Goal: Task Accomplishment & Management: Manage account settings

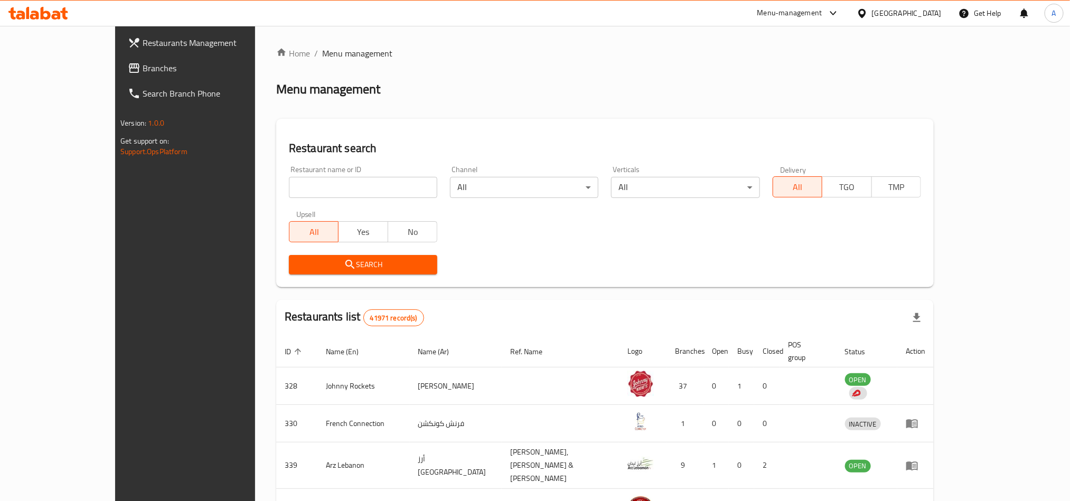
click at [119, 53] on link "Restaurants Management" at bounding box center [206, 42] width 174 height 25
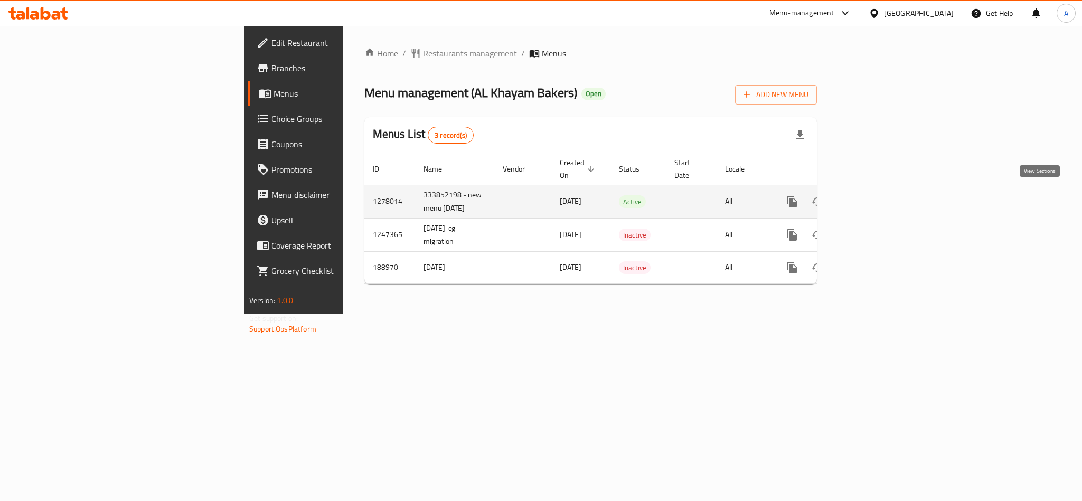
click at [881, 189] on link "enhanced table" at bounding box center [867, 201] width 25 height 25
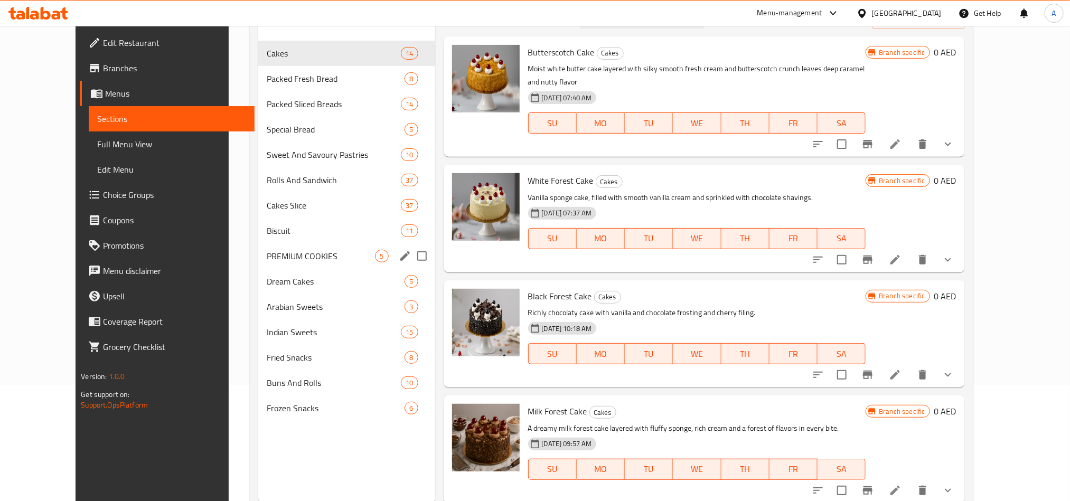
scroll to position [148, 0]
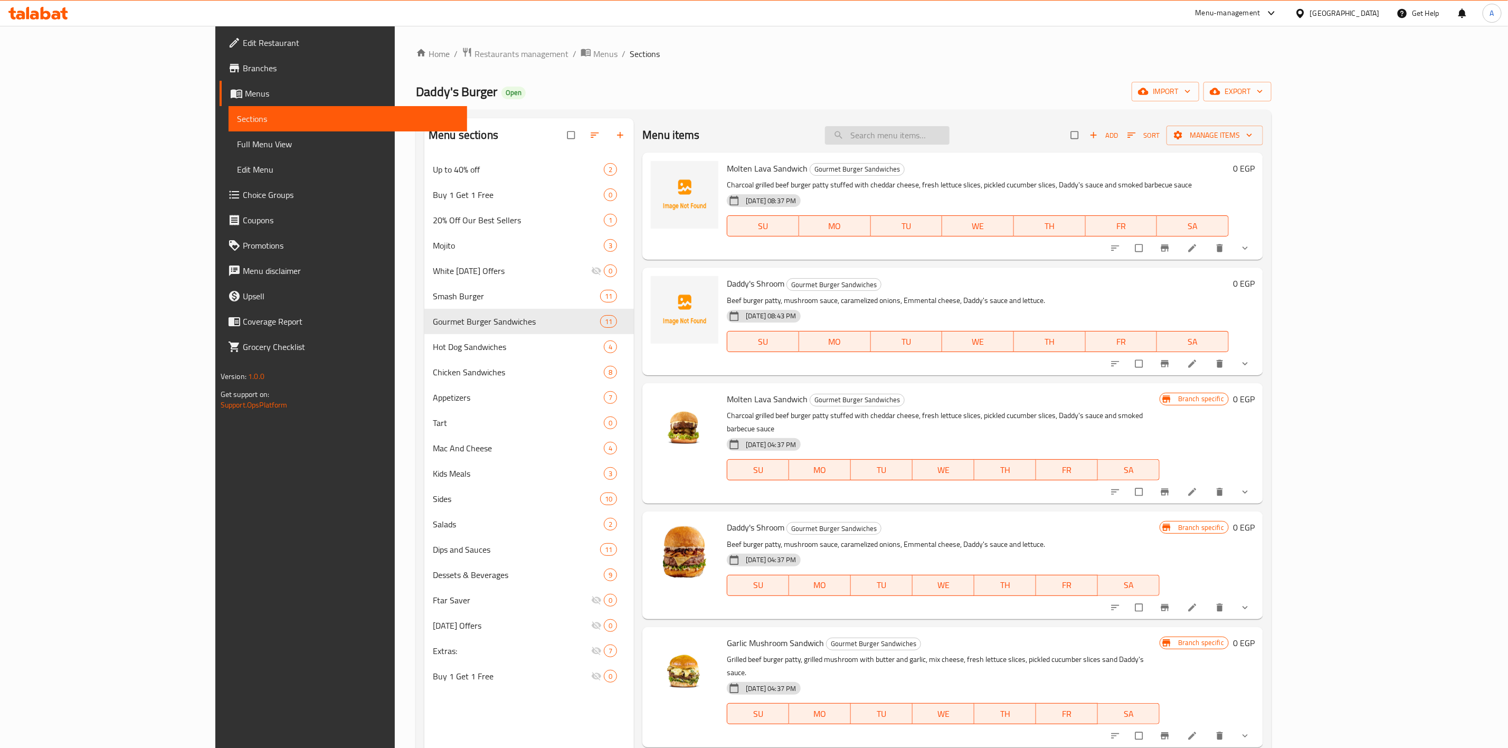
click at [950, 135] on input "search" at bounding box center [887, 135] width 125 height 18
click at [1223, 252] on icon "delete" at bounding box center [1220, 248] width 6 height 8
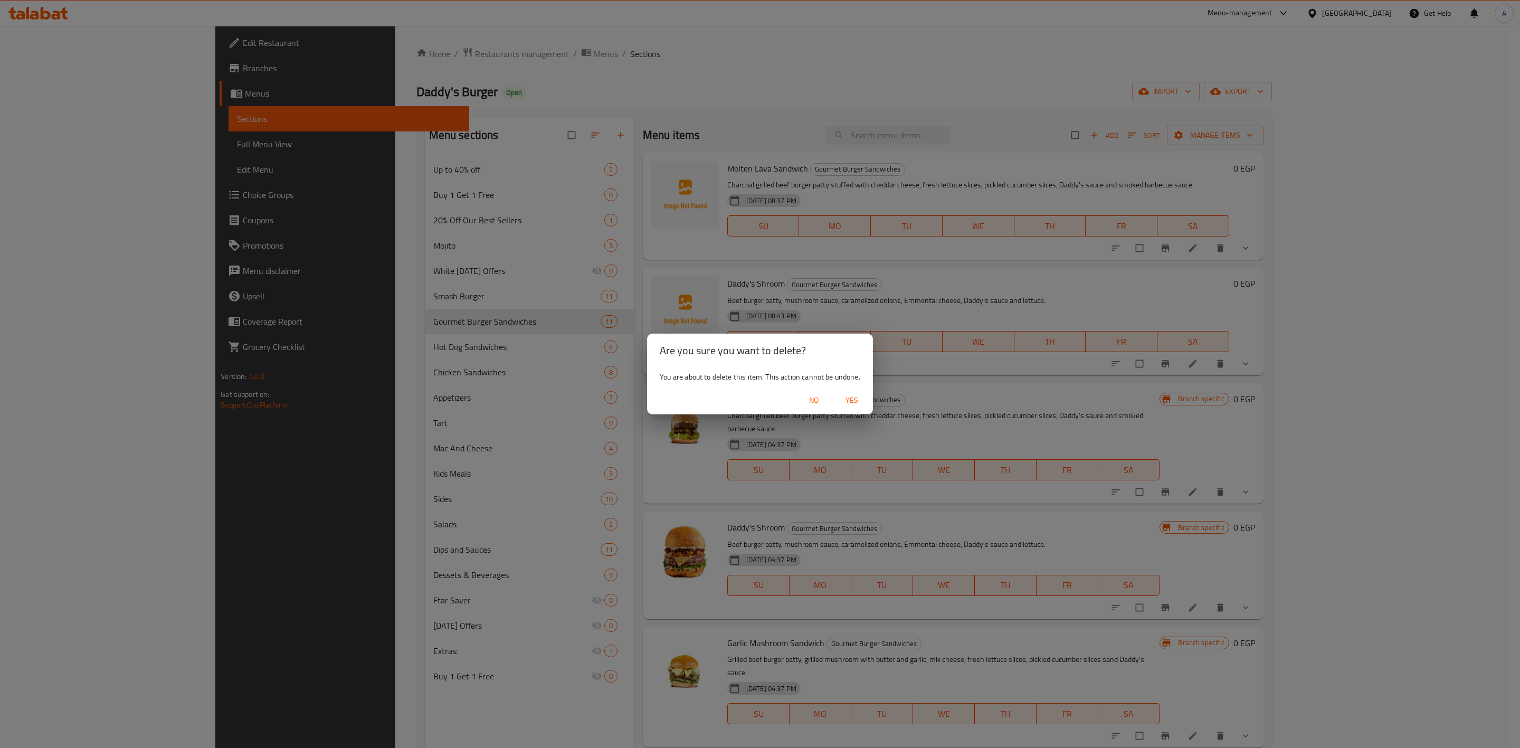
click at [854, 394] on span "Yes" at bounding box center [851, 400] width 25 height 13
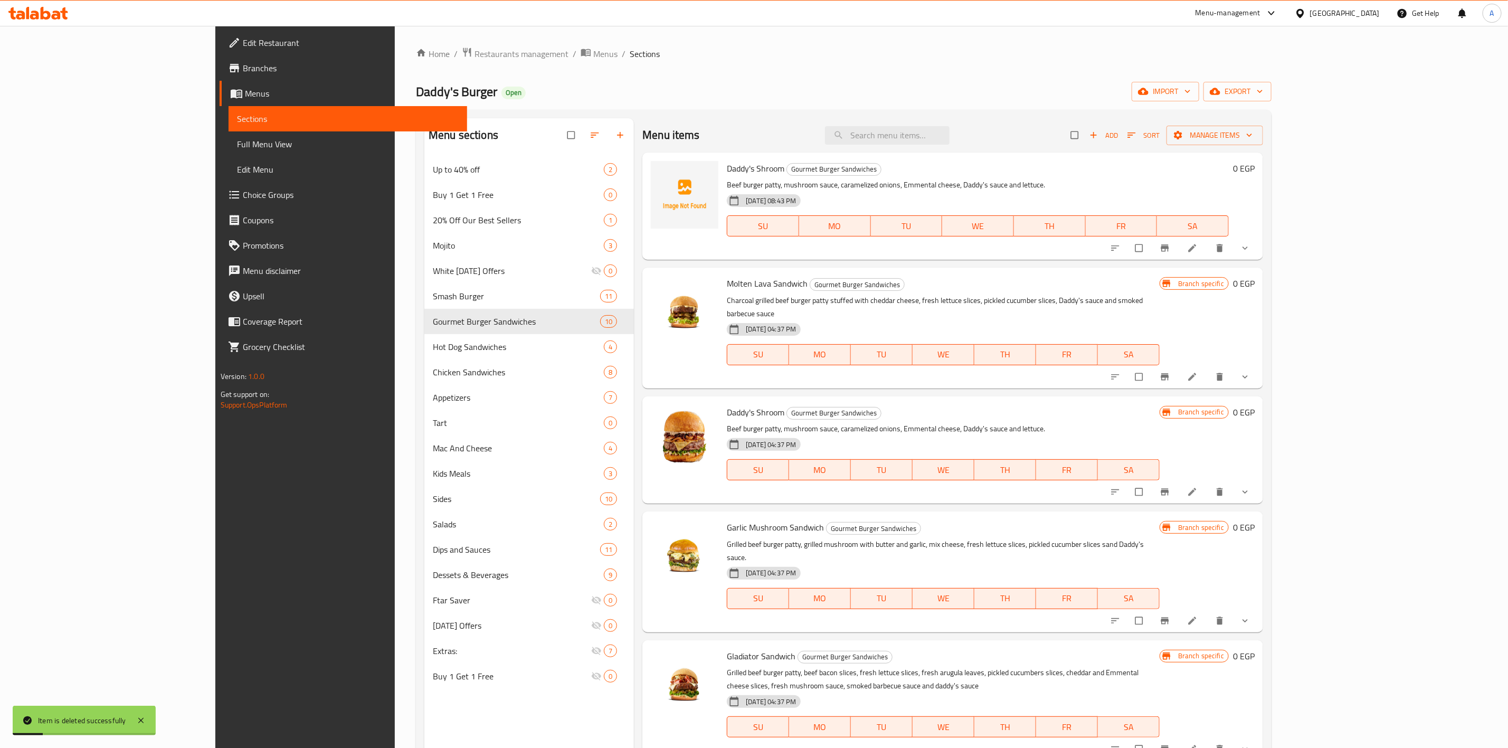
click at [1223, 249] on icon "delete" at bounding box center [1220, 248] width 6 height 8
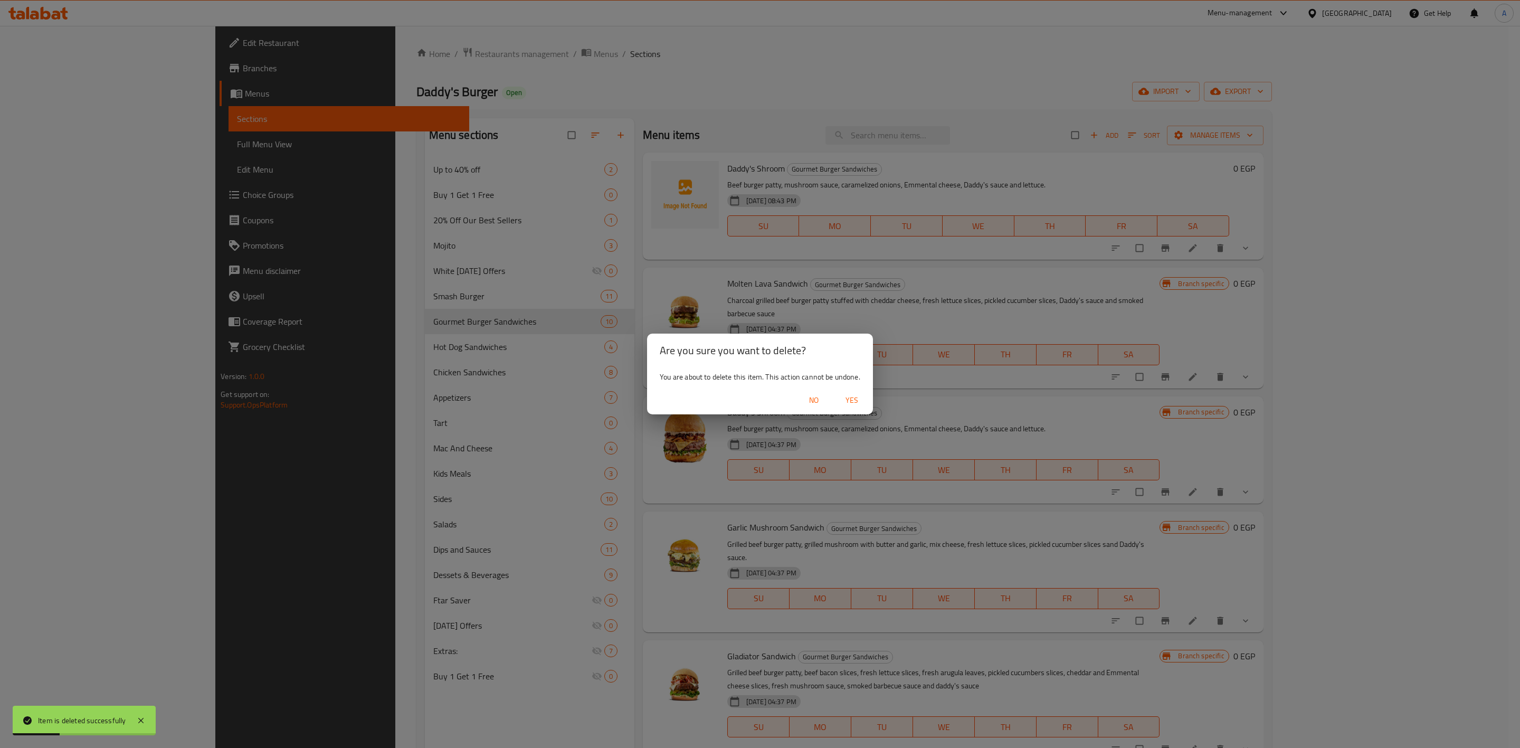
click at [853, 406] on span "Yes" at bounding box center [851, 400] width 25 height 13
